Goal: Transaction & Acquisition: Subscribe to service/newsletter

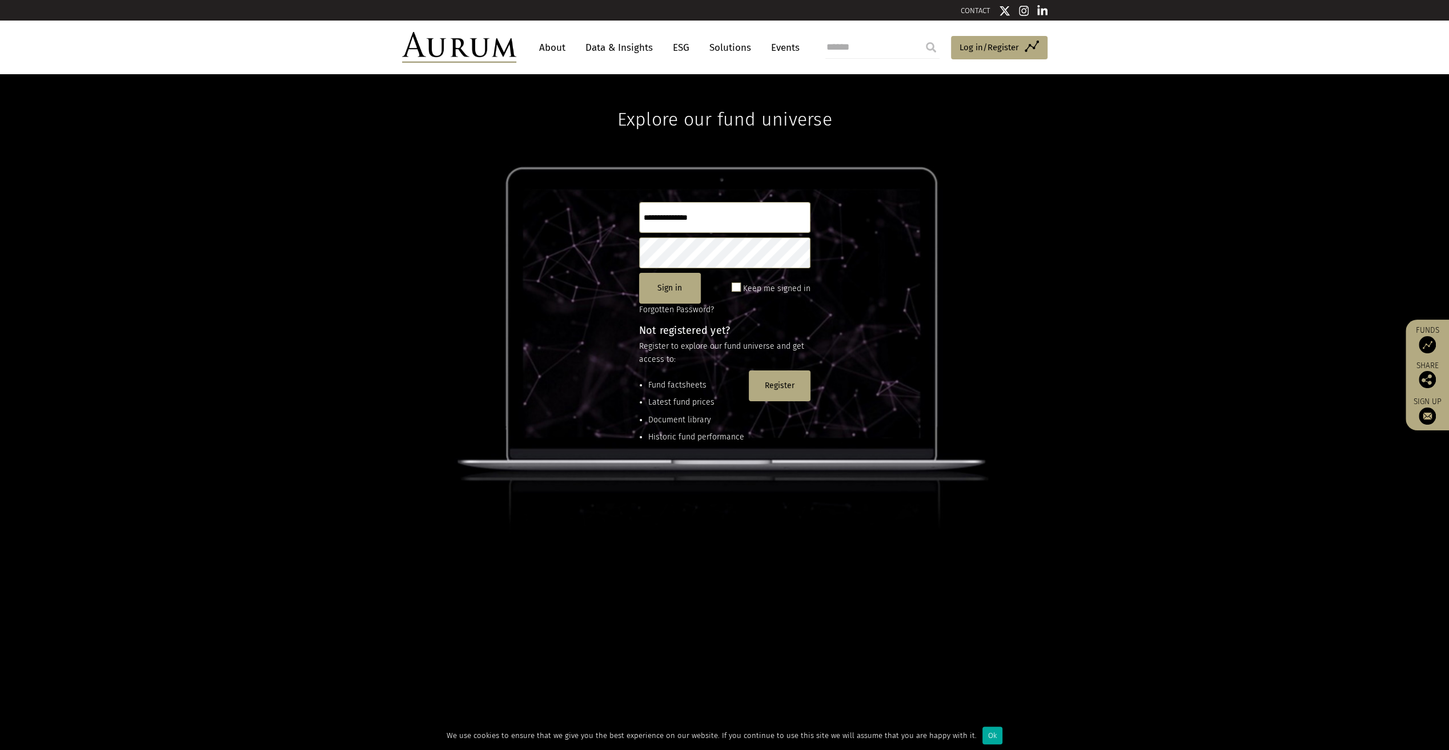
click at [645, 51] on link "Data & Insights" at bounding box center [619, 47] width 79 height 21
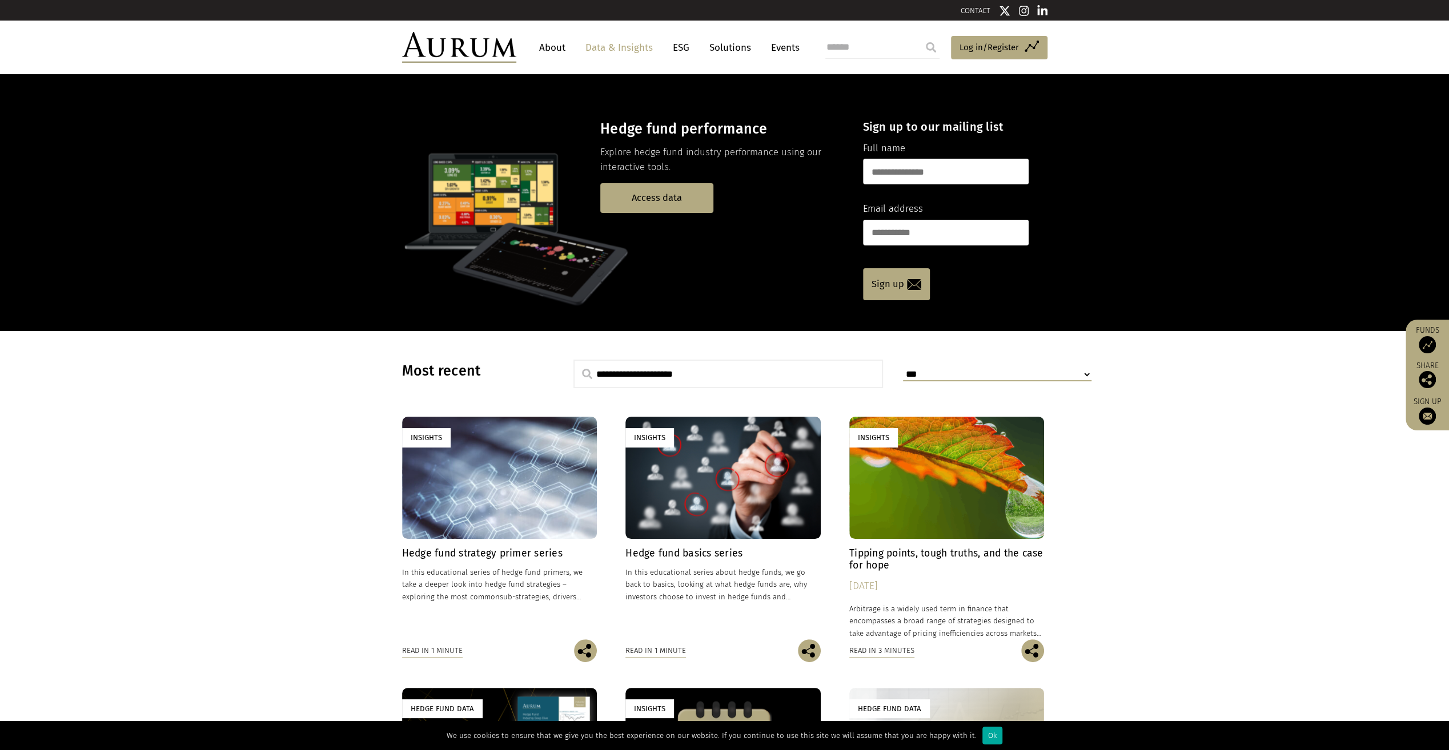
click at [895, 173] on input "text" at bounding box center [946, 172] width 166 height 26
type input "**********"
click at [912, 231] on input "email" at bounding box center [946, 233] width 166 height 26
type input "**********"
click at [915, 283] on img at bounding box center [914, 284] width 14 height 11
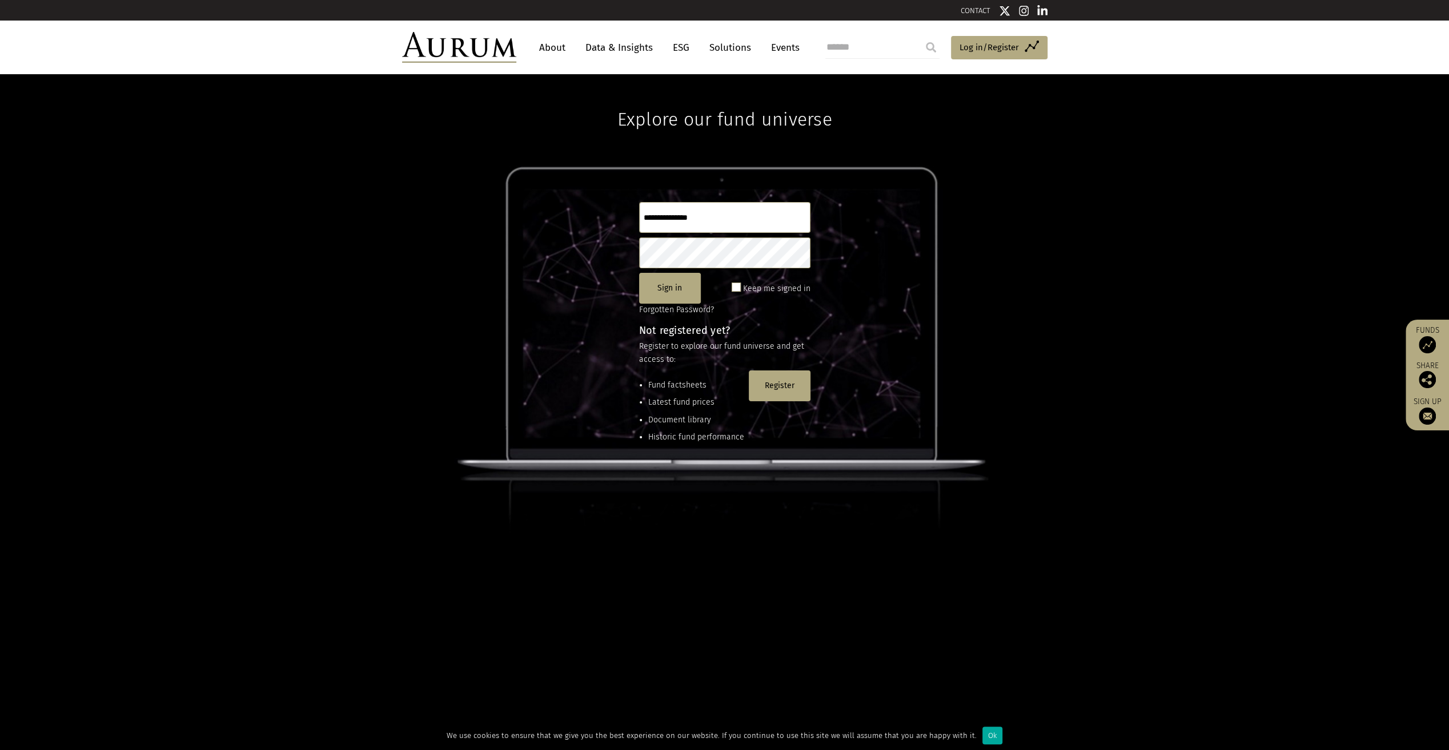
click at [692, 216] on input "text" at bounding box center [724, 217] width 171 height 31
click at [935, 157] on div "Explore our fund universe Sign in Keep me signed in Forgotten Password? Not reg…" at bounding box center [724, 412] width 1449 height 676
click at [1002, 50] on span "Log in/Register" at bounding box center [988, 48] width 59 height 14
click at [788, 389] on button "Register" at bounding box center [780, 386] width 62 height 31
click at [767, 226] on input "text" at bounding box center [724, 217] width 171 height 31
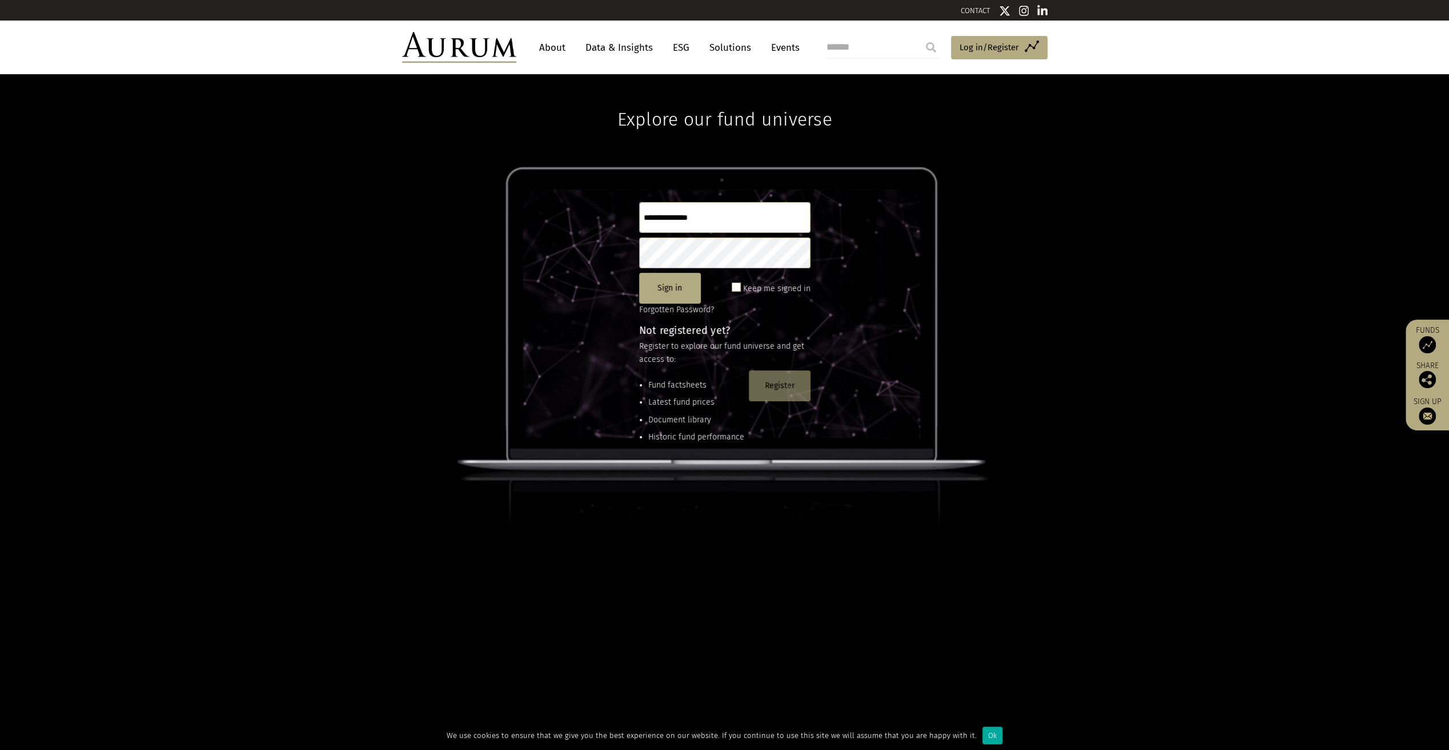
click at [781, 388] on button "Register" at bounding box center [780, 386] width 62 height 31
